Goal: Navigation & Orientation: Find specific page/section

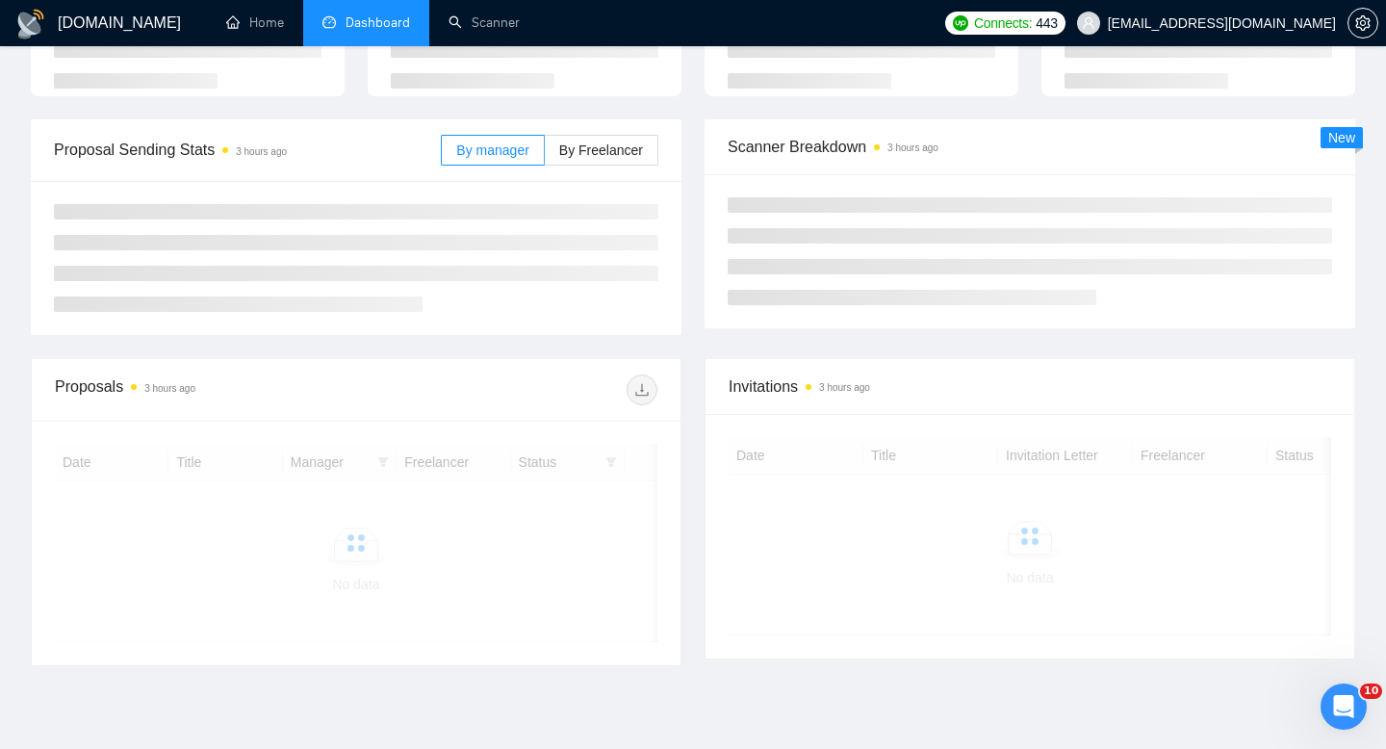
scroll to position [178, 0]
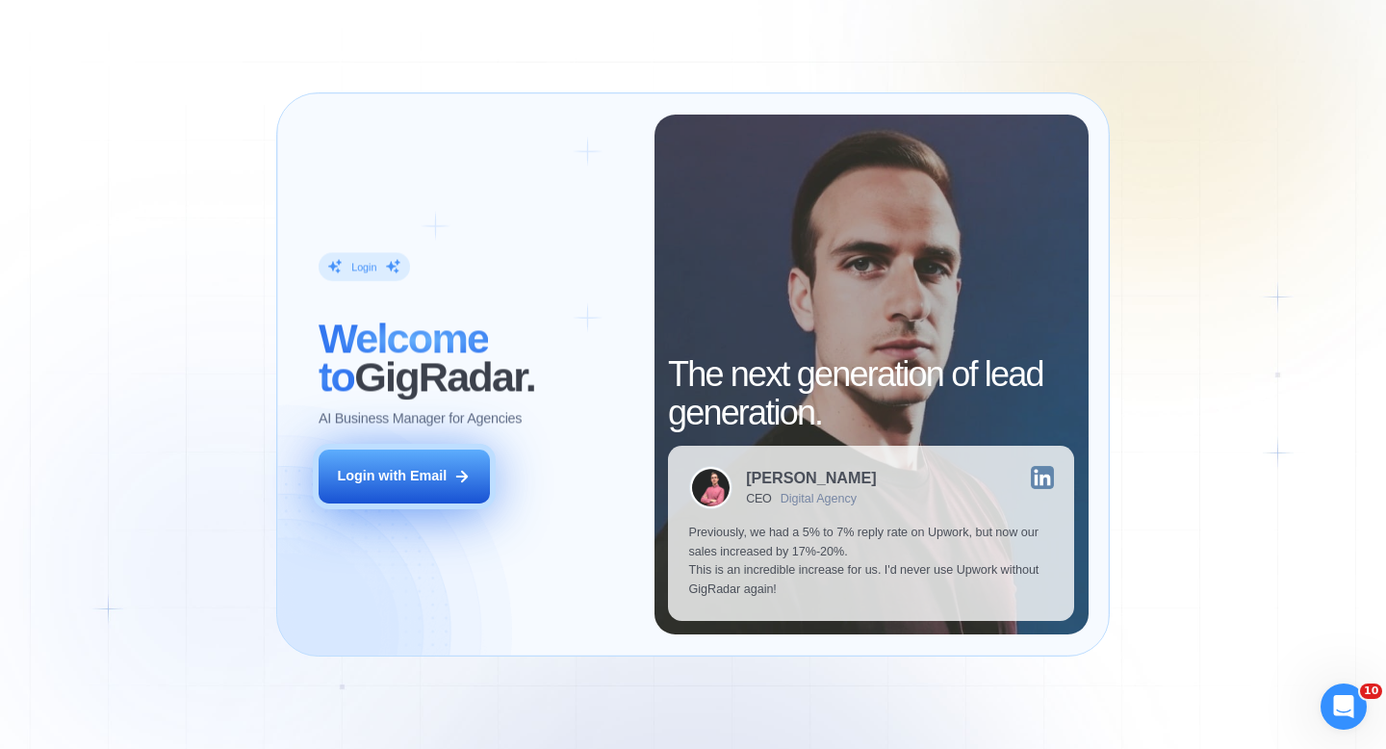
click at [455, 476] on icon at bounding box center [461, 476] width 17 height 17
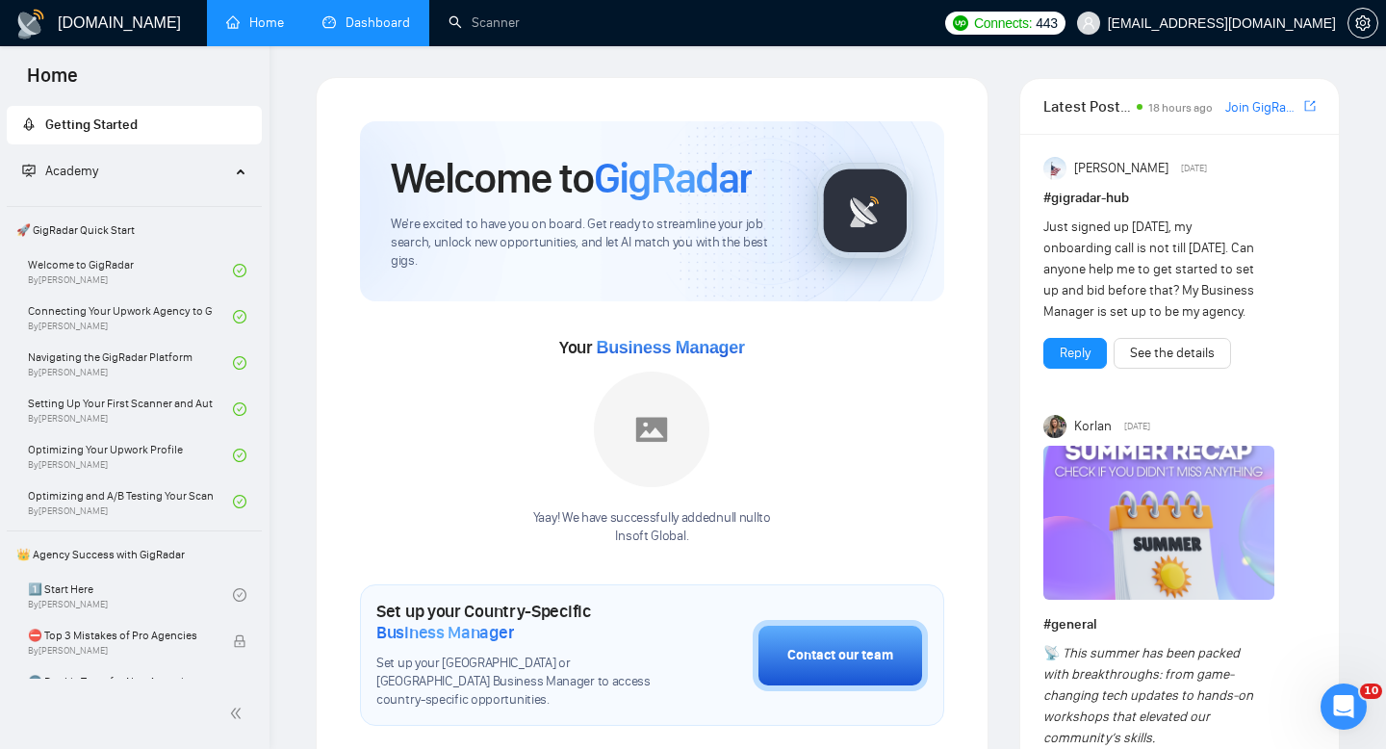
click at [391, 25] on link "Dashboard" at bounding box center [366, 22] width 88 height 16
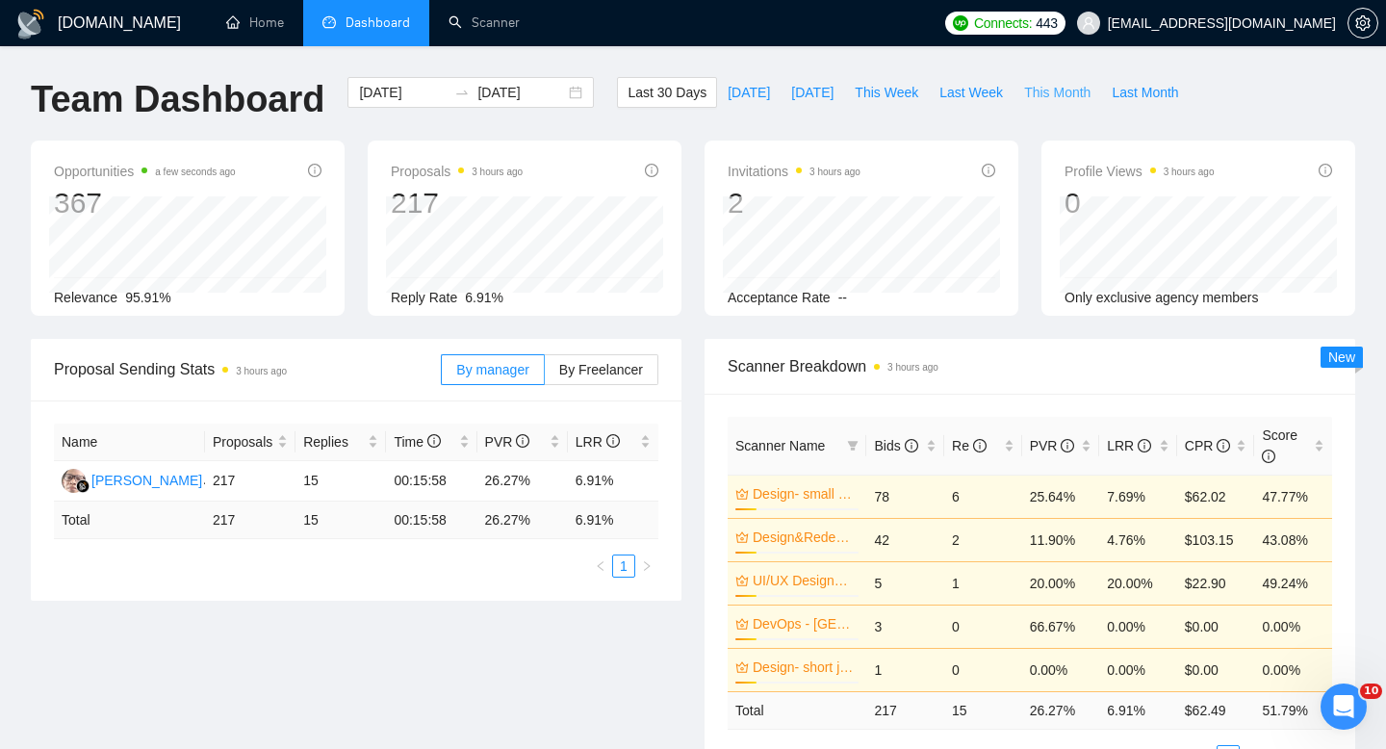
click at [1059, 97] on span "This Month" at bounding box center [1057, 92] width 66 height 21
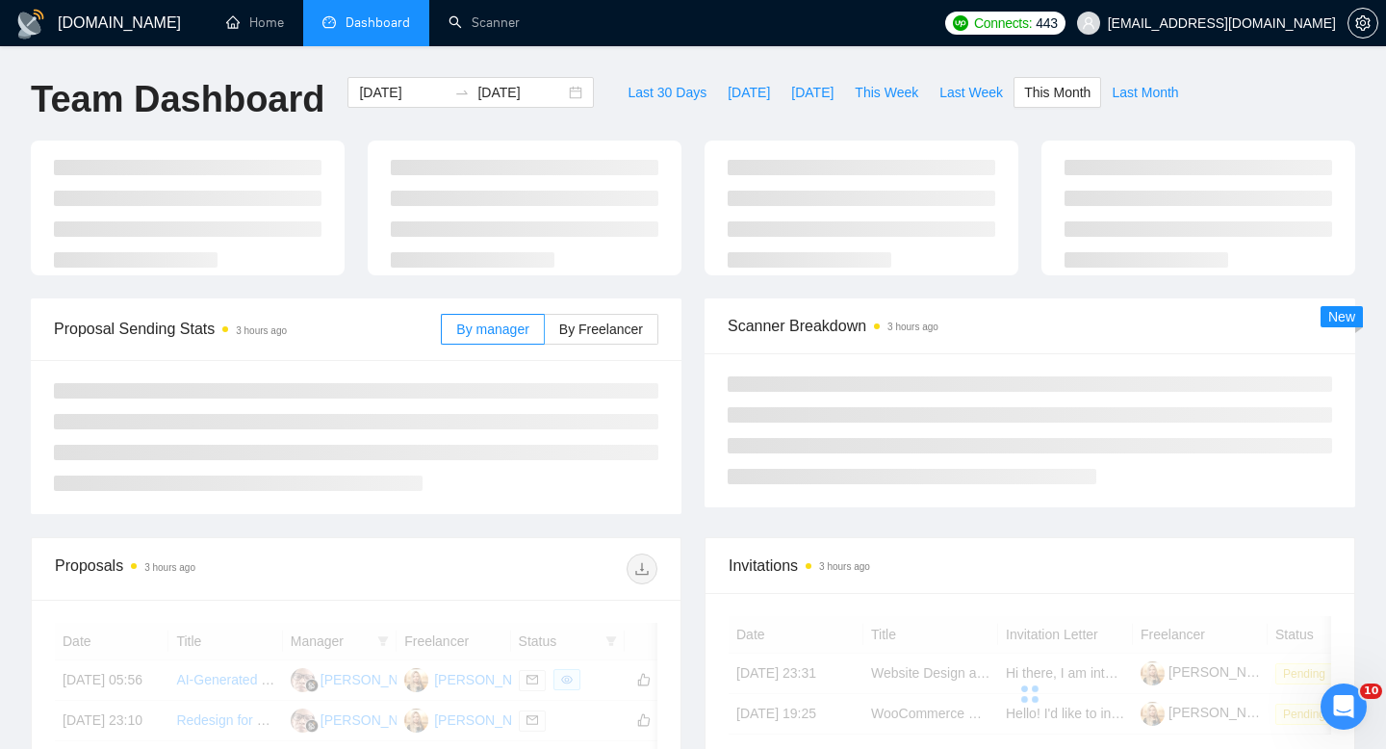
type input "2025-09-01"
type input "2025-09-30"
